Goal: Transaction & Acquisition: Purchase product/service

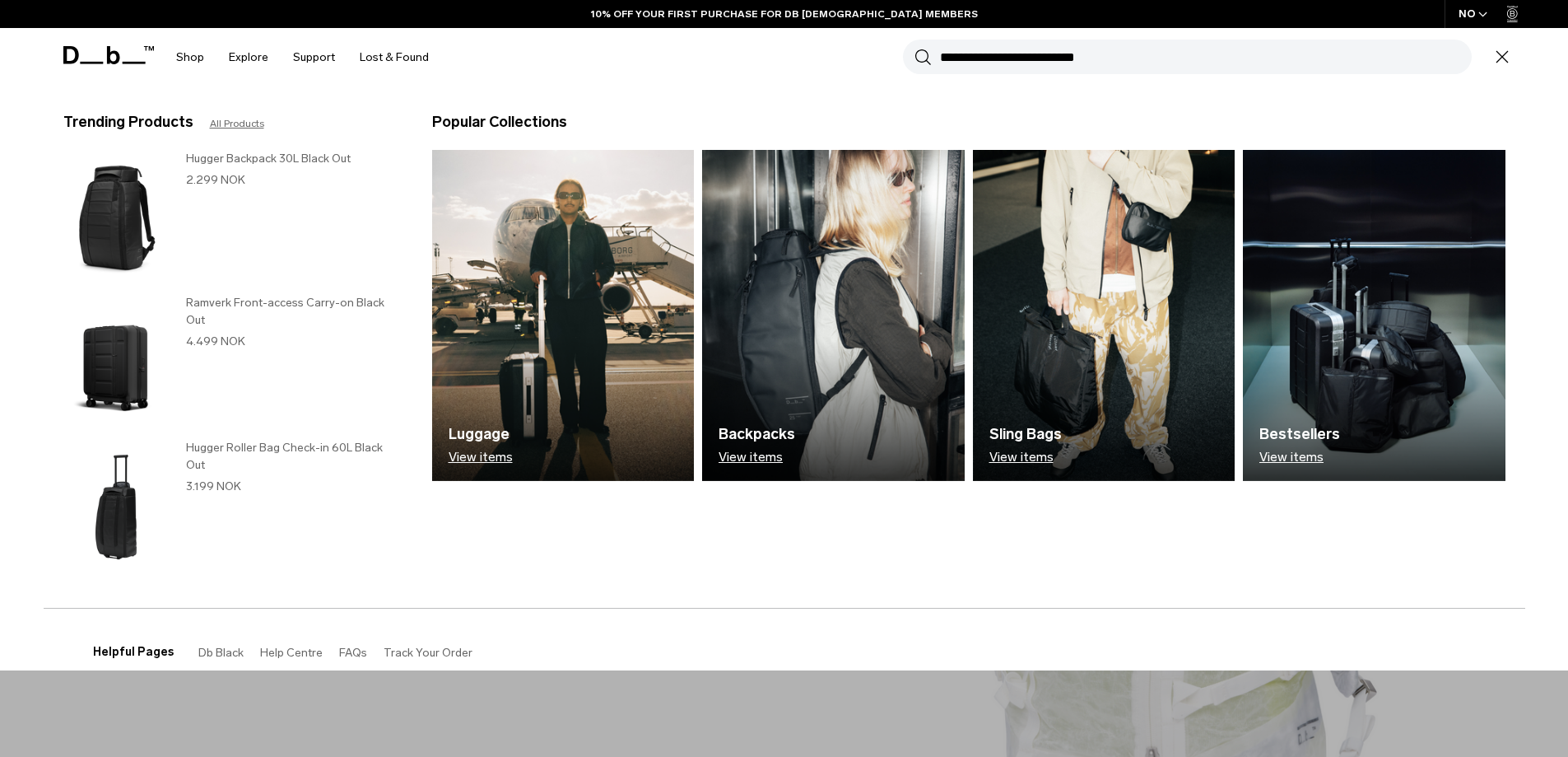
click at [1156, 52] on input "Search for Bags, Luggage..." at bounding box center [1206, 57] width 532 height 35
click at [187, 62] on link "Shop" at bounding box center [190, 57] width 28 height 58
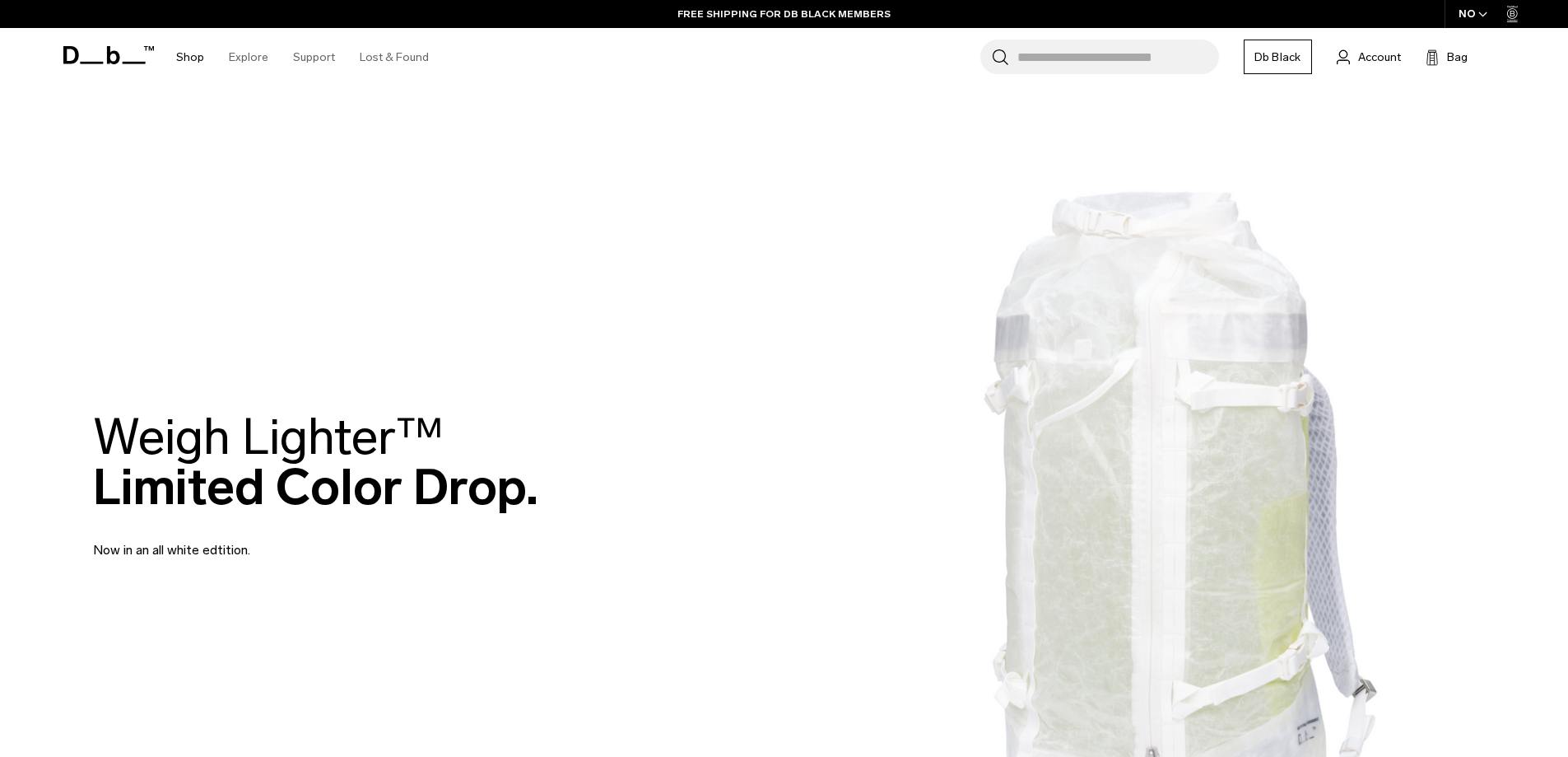
click at [193, 56] on link "Shop" at bounding box center [190, 57] width 28 height 58
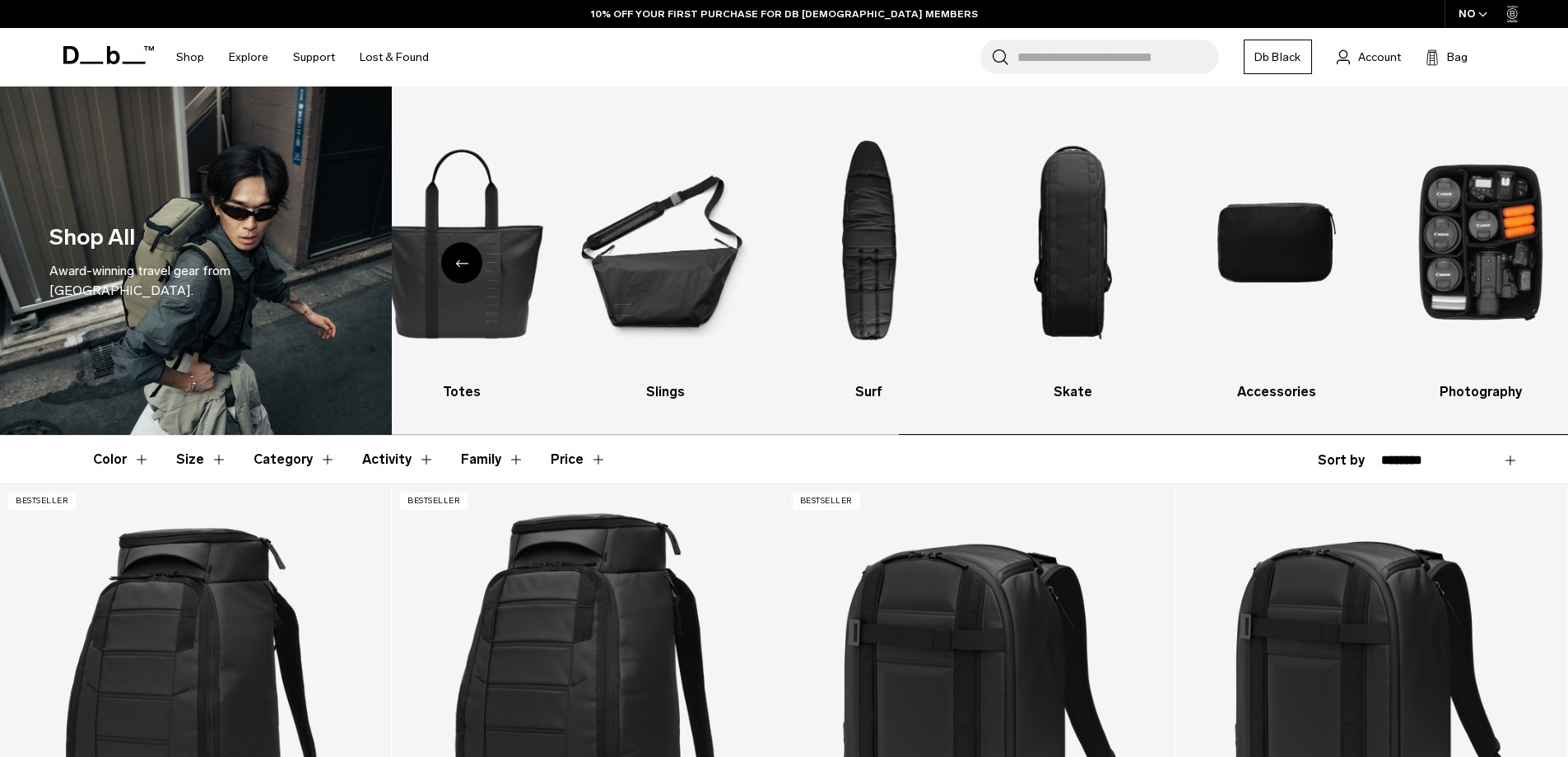
click at [1283, 247] on img "9 / 10" at bounding box center [1277, 242] width 176 height 263
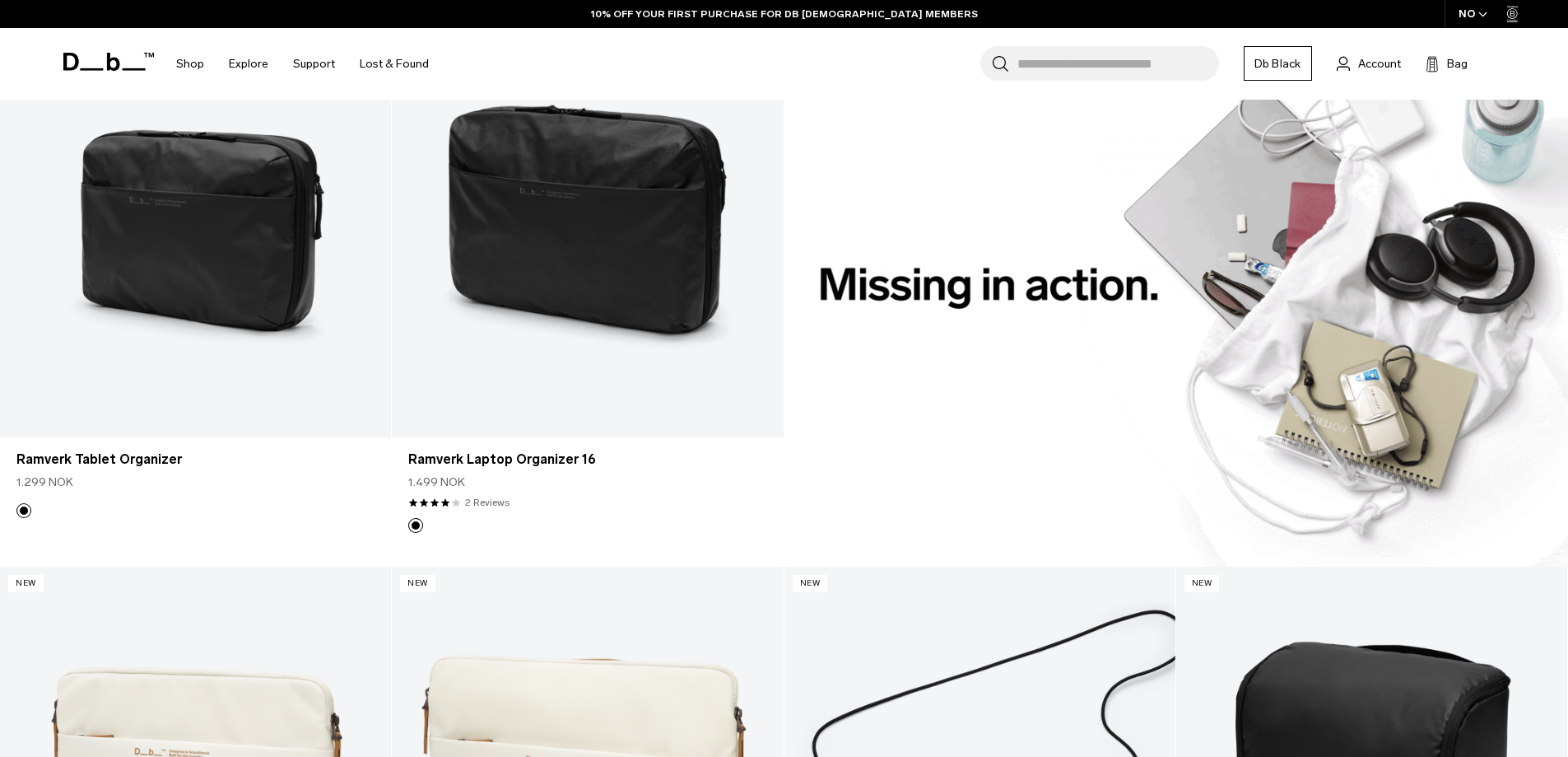
scroll to position [1631, 0]
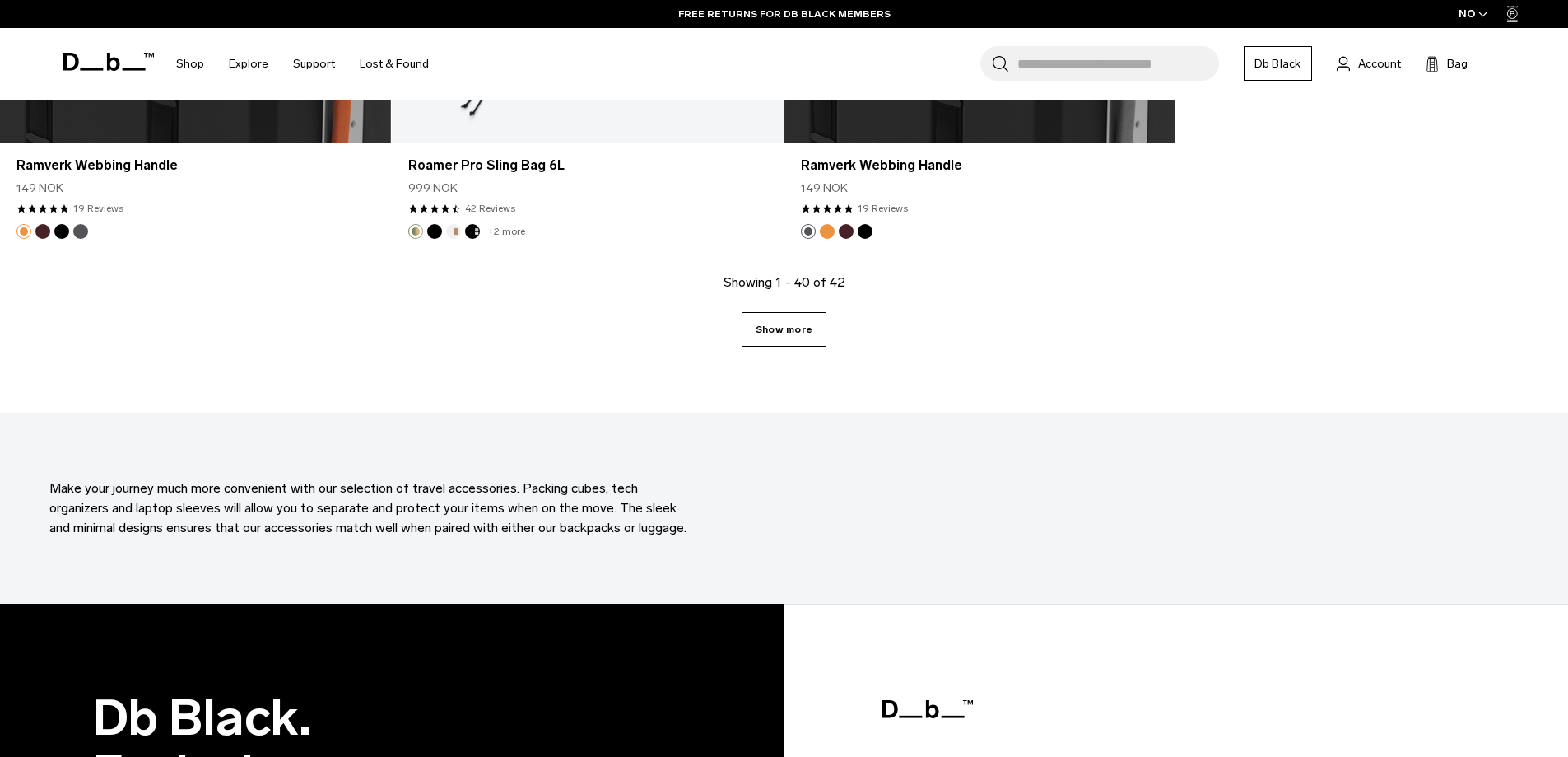
click at [796, 329] on link "Show more" at bounding box center [784, 329] width 84 height 35
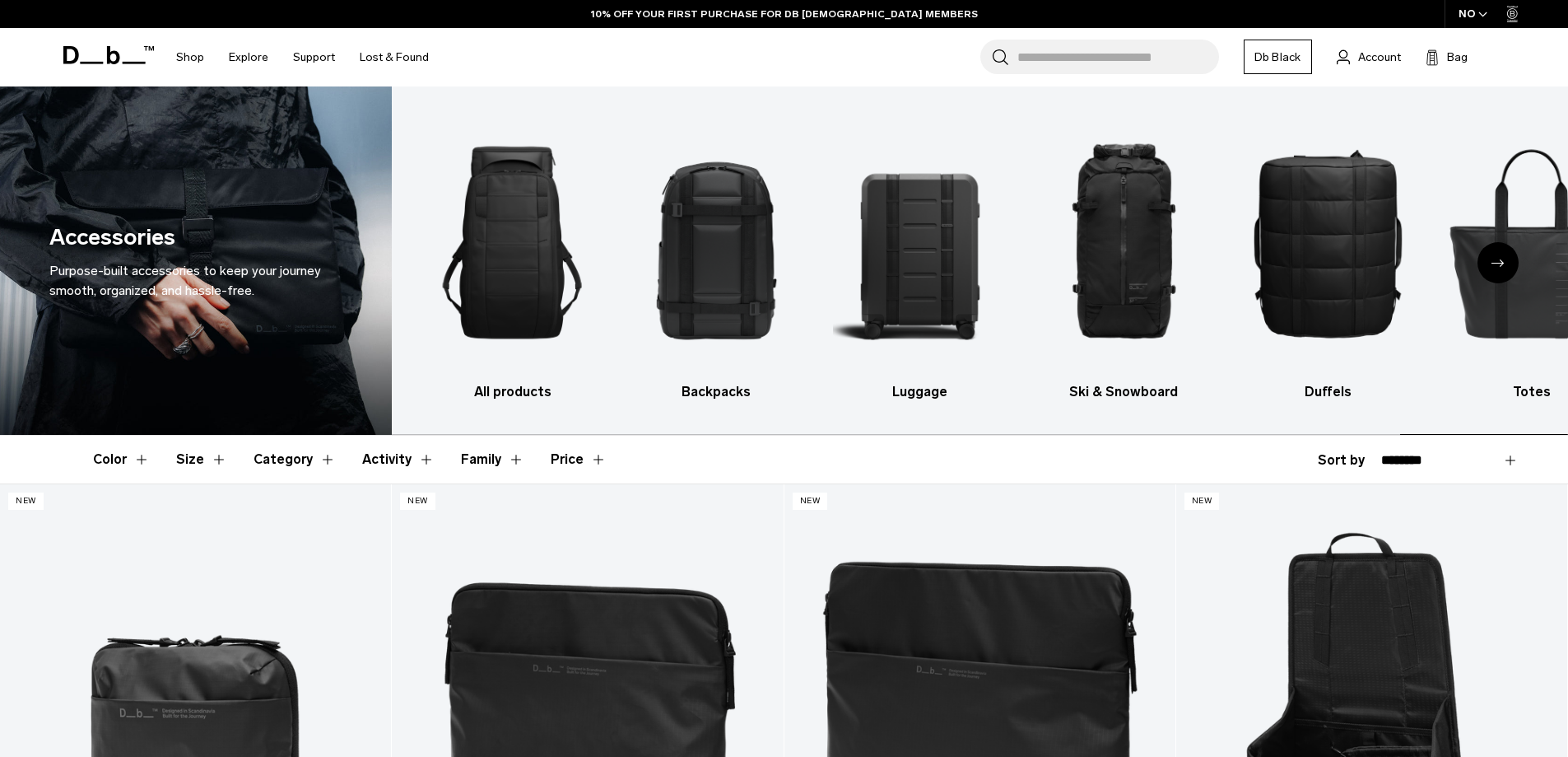
click at [536, 266] on img "1 / 10" at bounding box center [513, 242] width 176 height 263
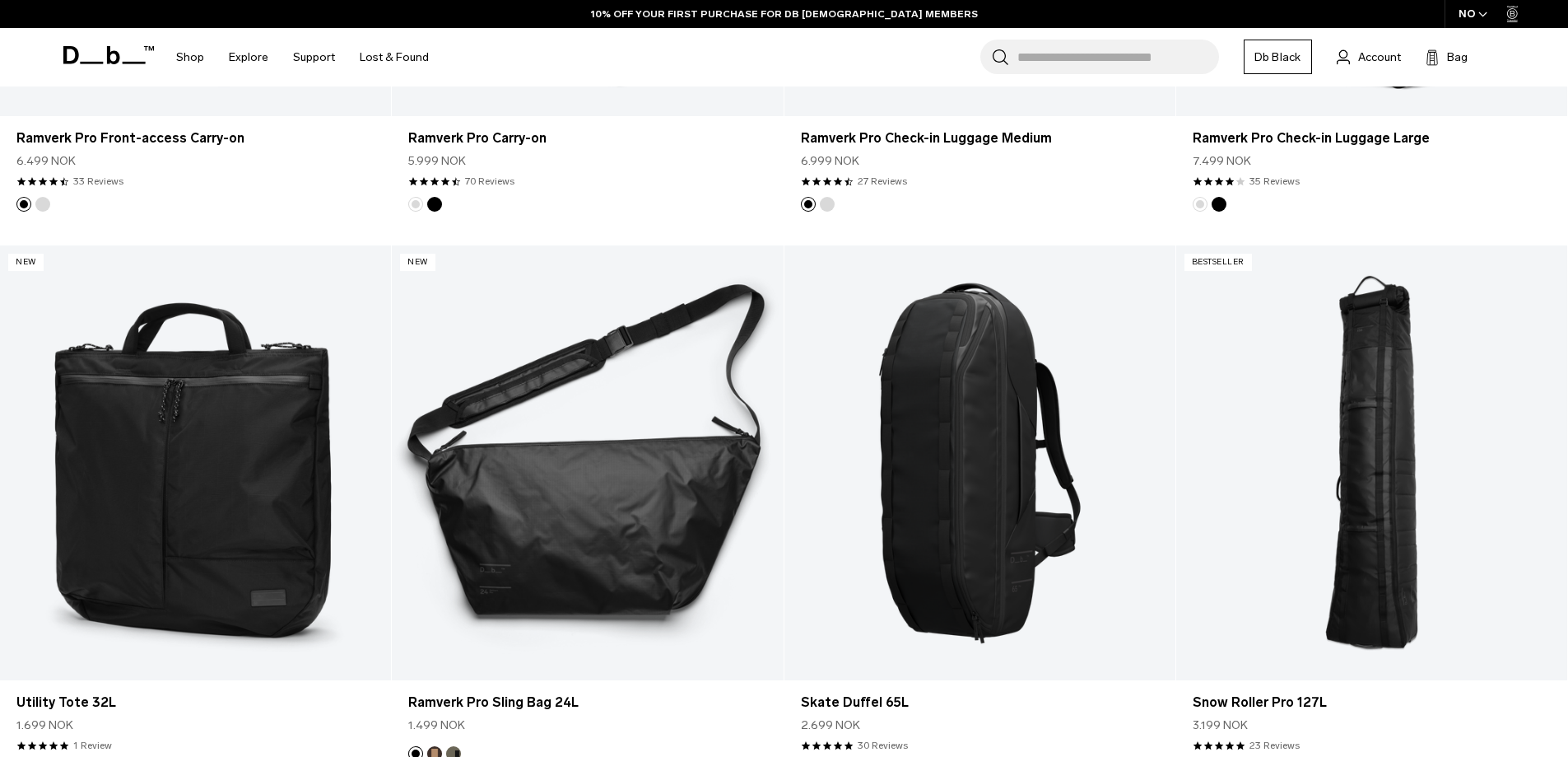
scroll to position [1363, 0]
